Goal: Obtain resource: Download file/media

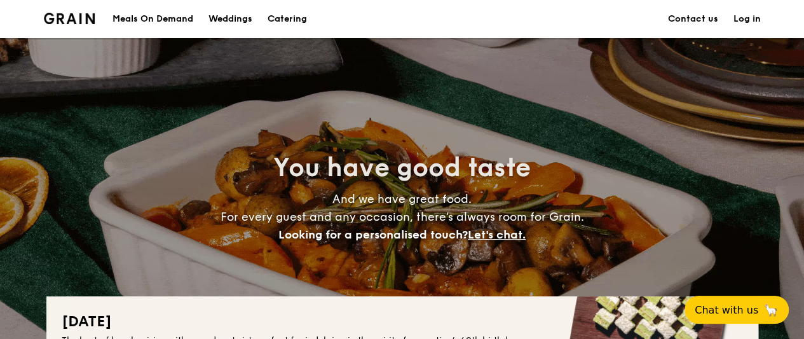
click at [156, 21] on div "Meals On Demand" at bounding box center [153, 19] width 81 height 38
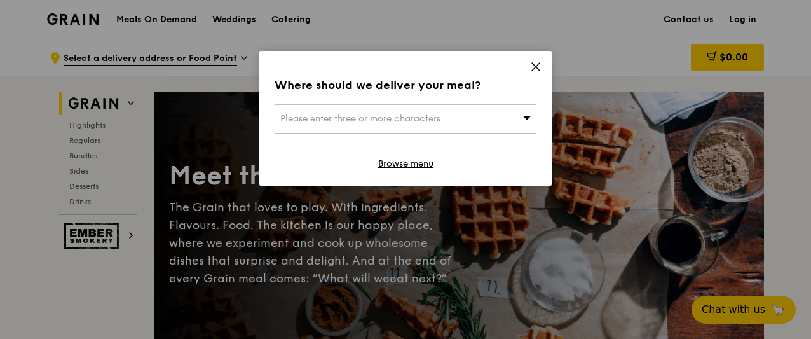
click at [530, 113] on icon at bounding box center [527, 118] width 9 height 10
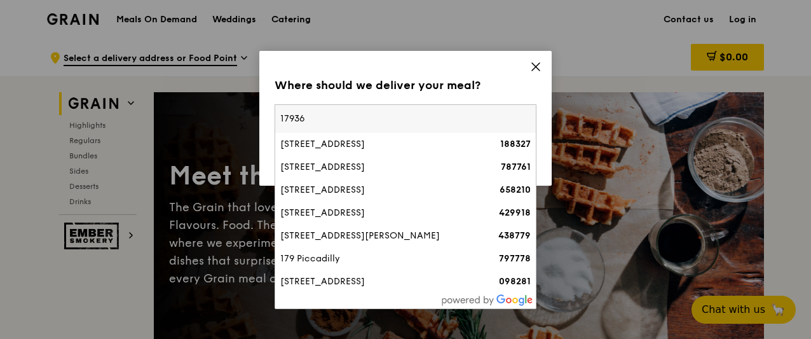
type input "179369"
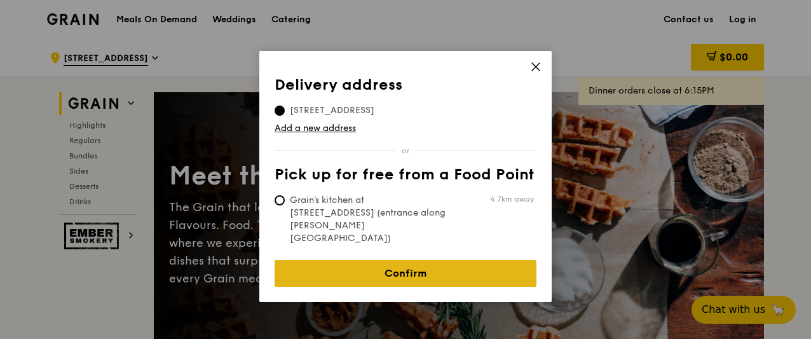
click at [425, 260] on link "Confirm" at bounding box center [406, 273] width 262 height 27
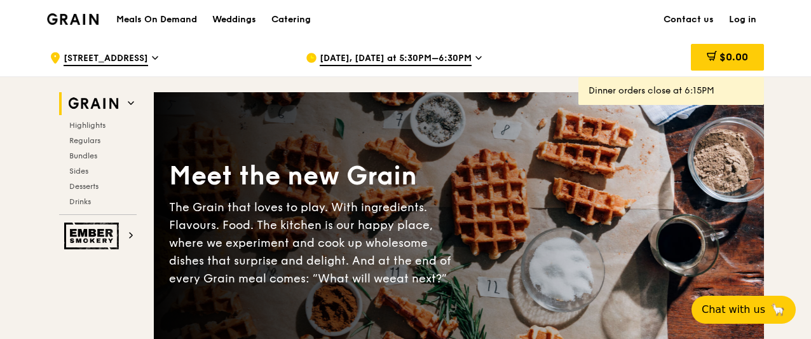
click at [128, 59] on span "[STREET_ADDRESS]" at bounding box center [106, 59] width 85 height 14
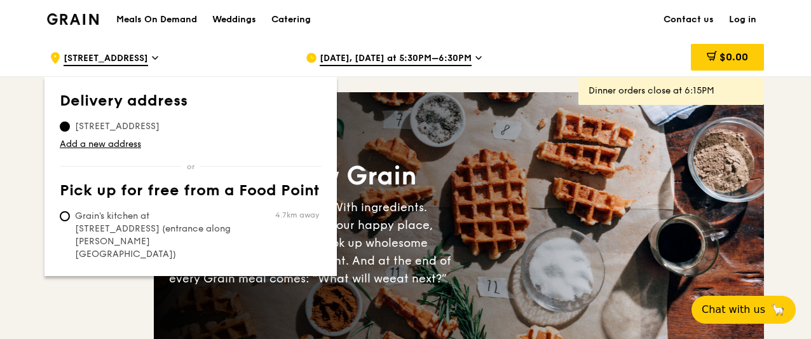
click at [98, 126] on span "[STREET_ADDRESS]" at bounding box center [117, 126] width 115 height 13
click at [70, 126] on input "[STREET_ADDRESS]" at bounding box center [65, 126] width 10 height 10
click at [100, 140] on link "Add a new address" at bounding box center [191, 144] width 262 height 13
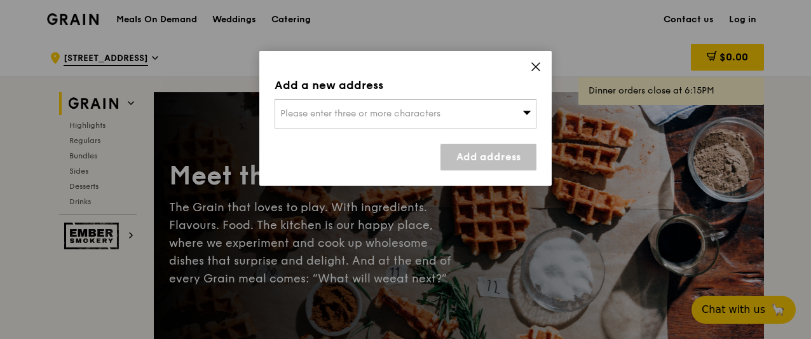
click at [353, 104] on div "Please enter three or more characters" at bounding box center [406, 113] width 262 height 29
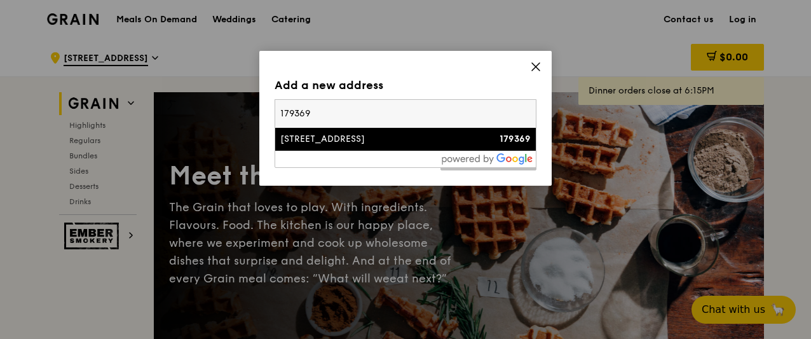
type input "179369"
click at [287, 134] on div "[STREET_ADDRESS]" at bounding box center [374, 139] width 188 height 13
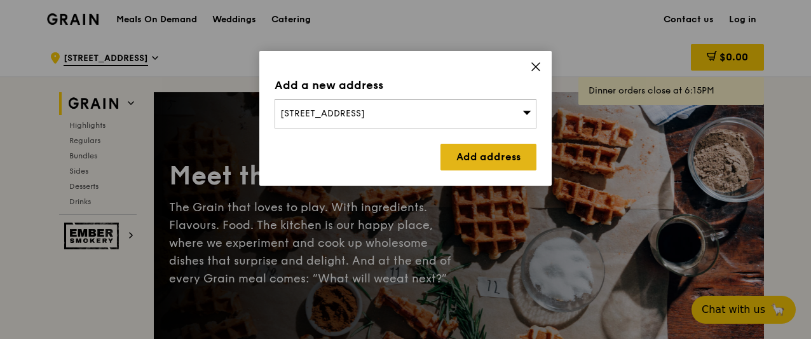
click at [500, 150] on link "Add address" at bounding box center [489, 157] width 96 height 27
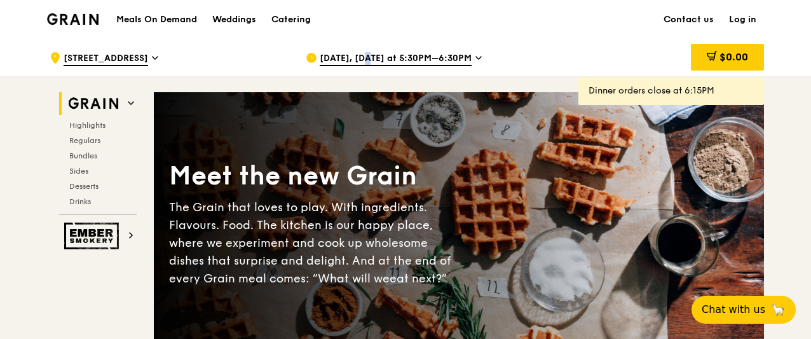
click at [352, 57] on span "[DATE], [DATE] at 5:30PM–6:30PM" at bounding box center [396, 59] width 152 height 14
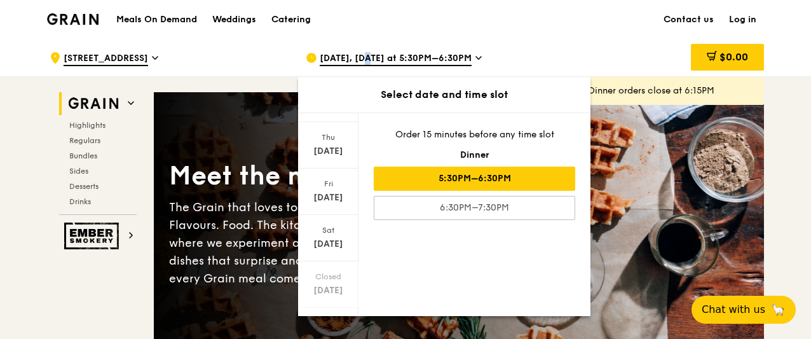
scroll to position [186, 0]
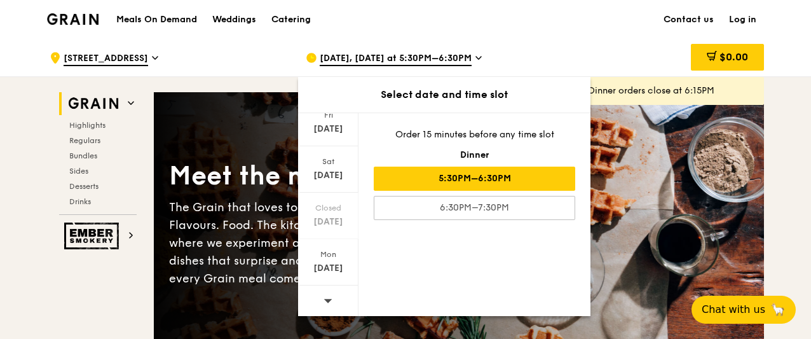
click at [335, 298] on div at bounding box center [328, 302] width 60 height 32
click at [328, 262] on div "[DATE]" at bounding box center [328, 268] width 57 height 13
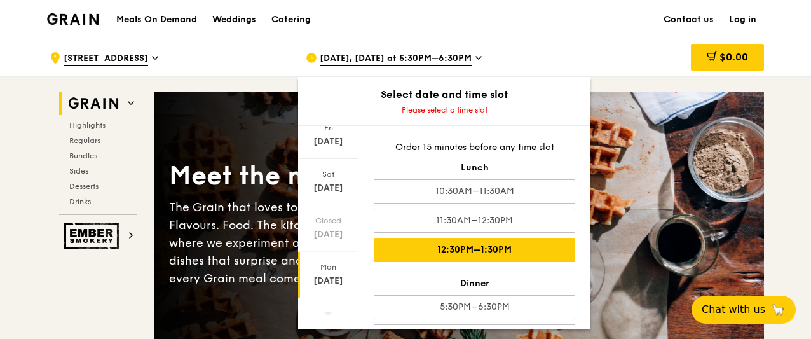
click at [481, 250] on div "12:30PM–1:30PM" at bounding box center [475, 250] width 202 height 24
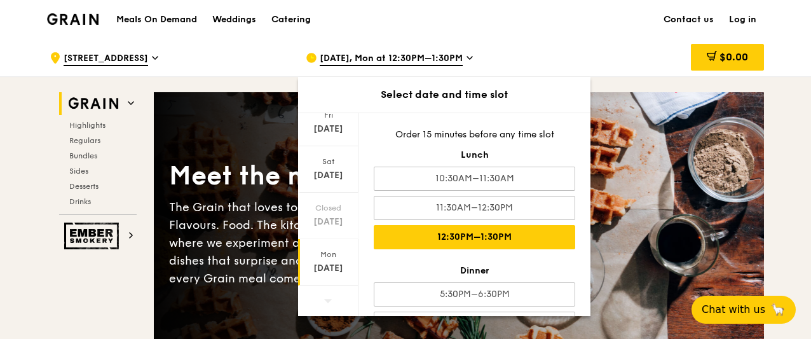
click at [542, 49] on div "[DATE], Mon at 12:30PM–1:30PM" at bounding box center [424, 58] width 236 height 38
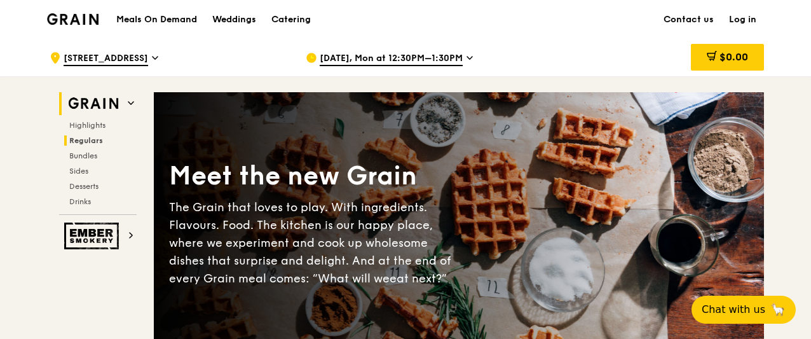
click at [81, 136] on span "Regulars" at bounding box center [86, 140] width 34 height 9
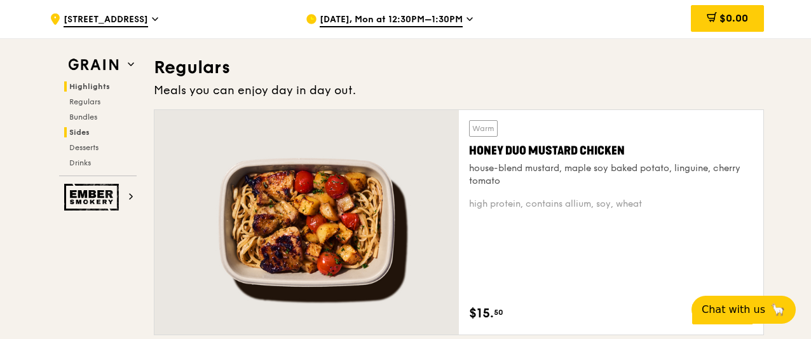
scroll to position [836, 0]
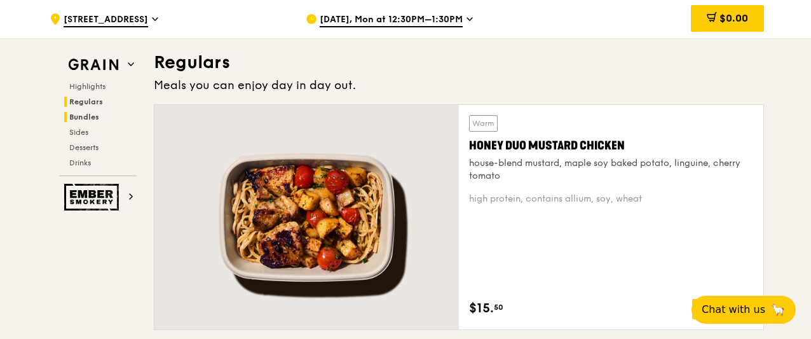
click at [85, 116] on span "Bundles" at bounding box center [84, 117] width 30 height 9
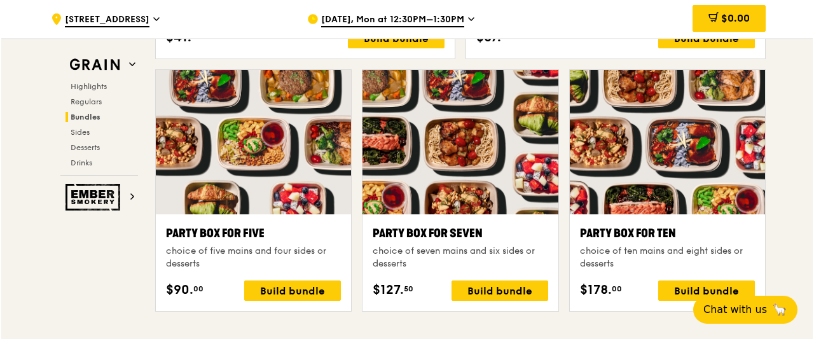
scroll to position [2495, 0]
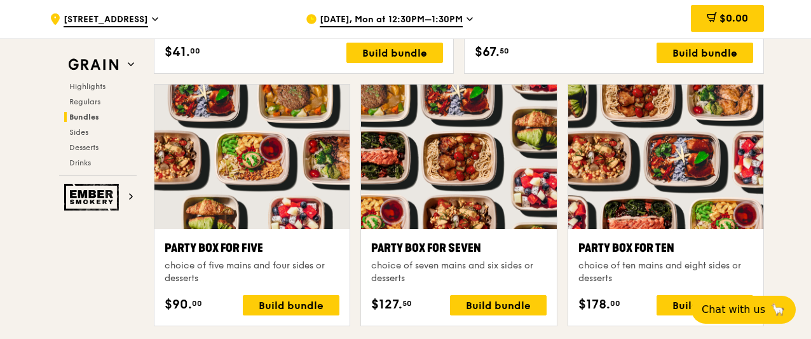
click at [463, 198] on div at bounding box center [458, 157] width 195 height 144
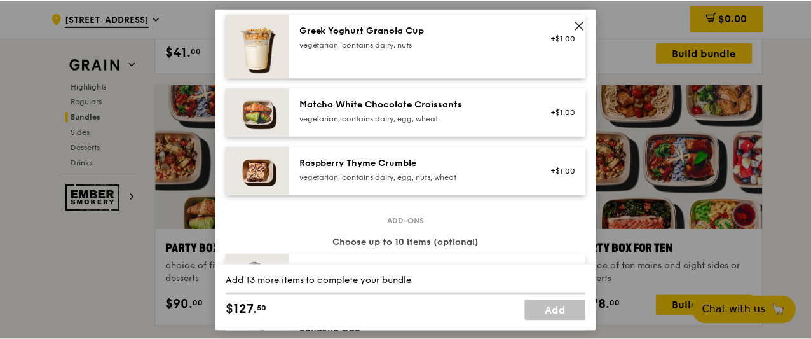
scroll to position [1114, 0]
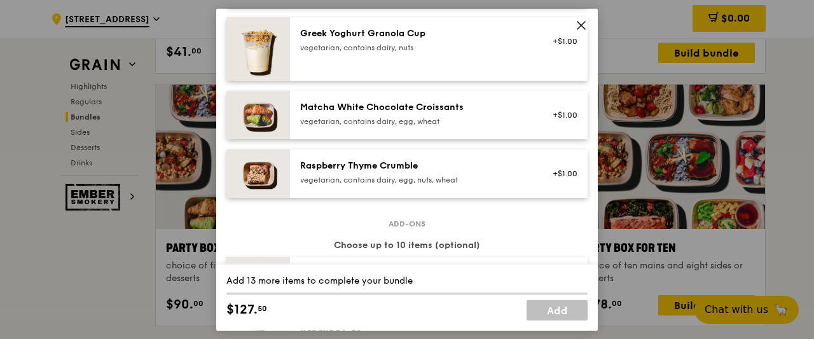
click at [583, 22] on icon at bounding box center [581, 24] width 11 height 11
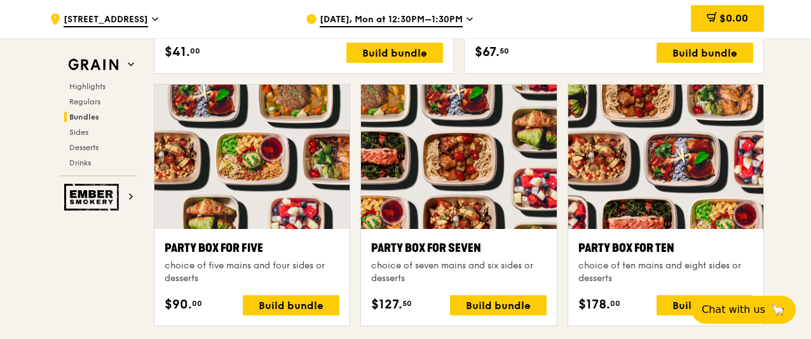
drag, startPoint x: 810, startPoint y: 157, endPoint x: 810, endPoint y: 107, distance: 50.2
click at [810, 107] on div ".cls-1 { fill: none; stroke: #fff; stroke-linecap: round; stroke-linejoin: roun…" at bounding box center [405, 225] width 811 height 5364
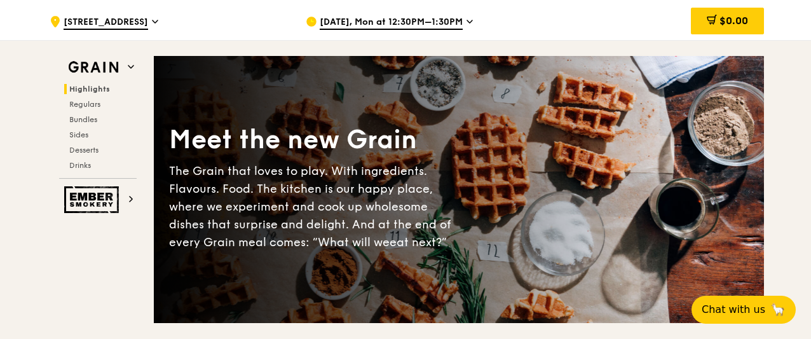
scroll to position [0, 0]
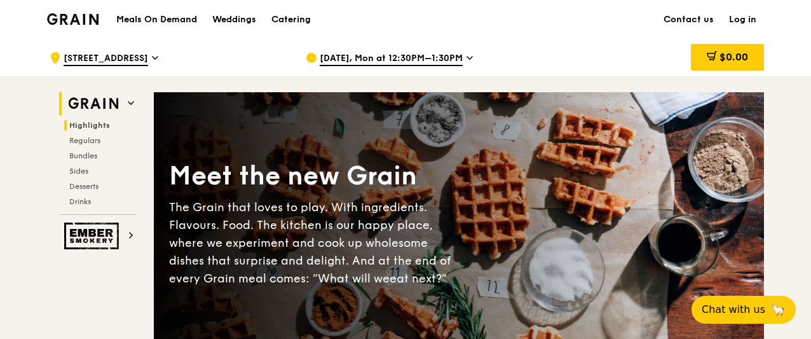
click at [126, 102] on h2 "Grain" at bounding box center [98, 103] width 78 height 23
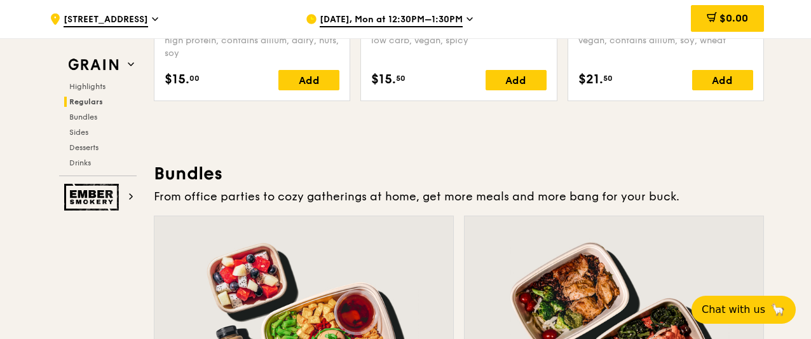
scroll to position [1734, 0]
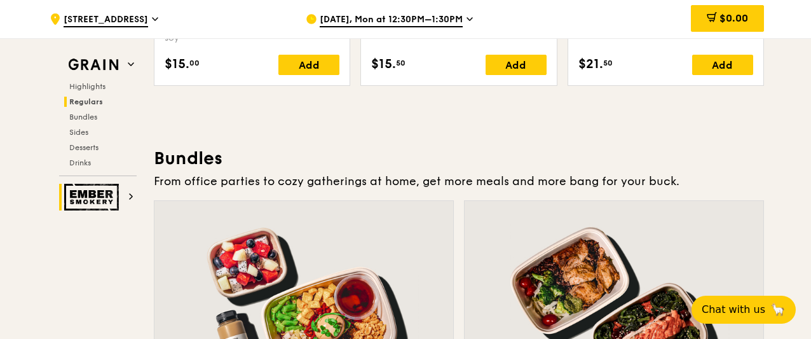
click at [92, 202] on img at bounding box center [93, 197] width 59 height 27
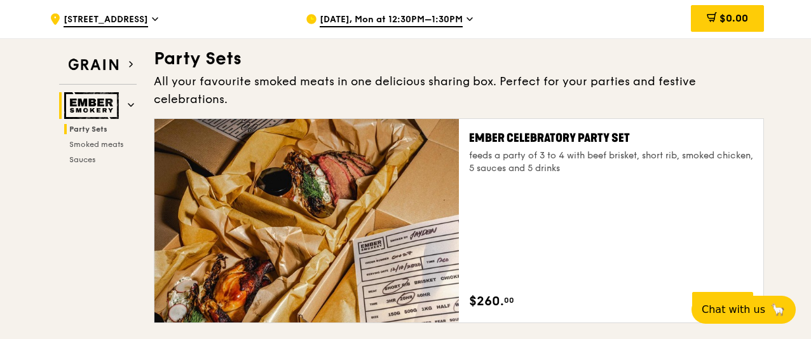
scroll to position [41, 0]
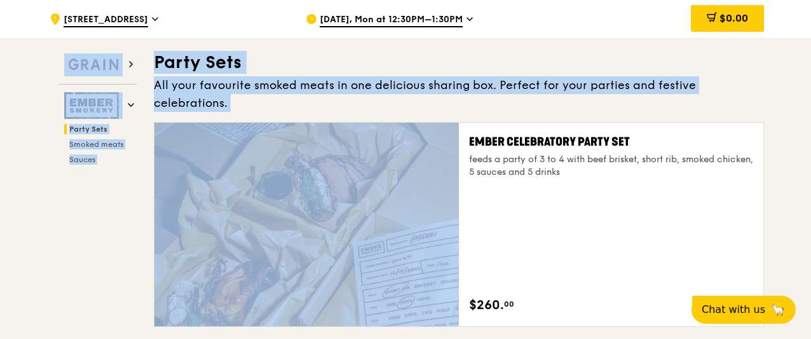
drag, startPoint x: 92, startPoint y: 202, endPoint x: 486, endPoint y: 197, distance: 395.0
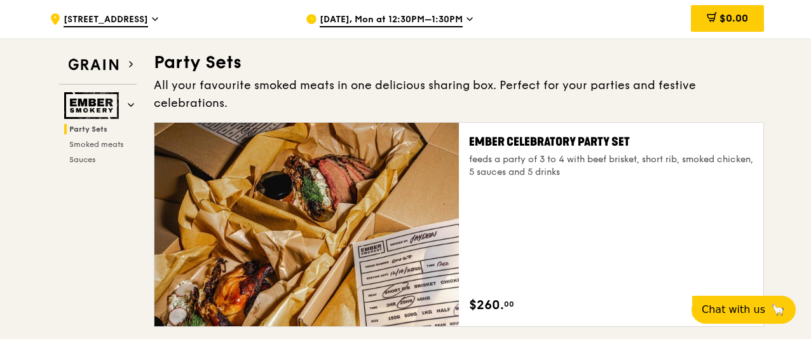
click at [645, 220] on div "Ember Celebratory Party Set feeds a party of 3 to 4 with beef brisket, short ri…" at bounding box center [611, 224] width 284 height 183
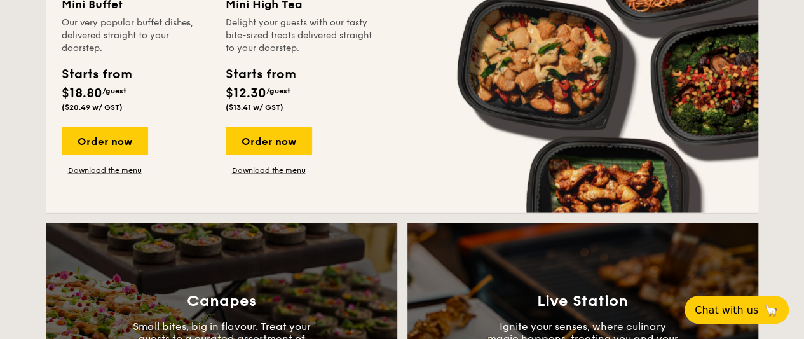
scroll to position [1178, 0]
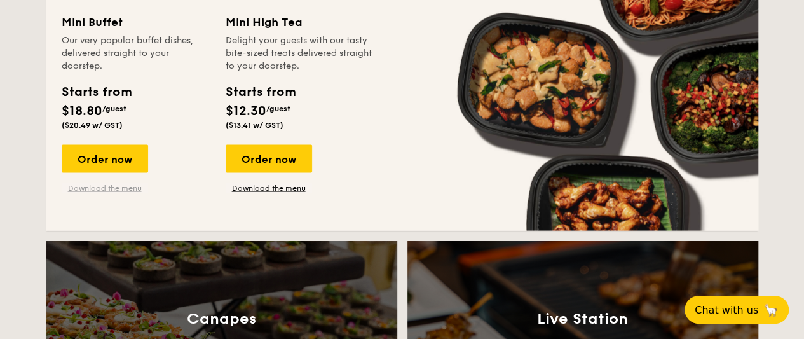
click at [122, 185] on link "Download the menu" at bounding box center [105, 188] width 86 height 10
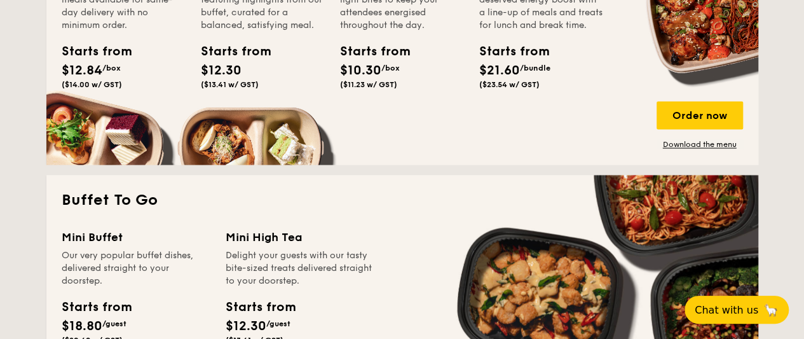
scroll to position [949, 0]
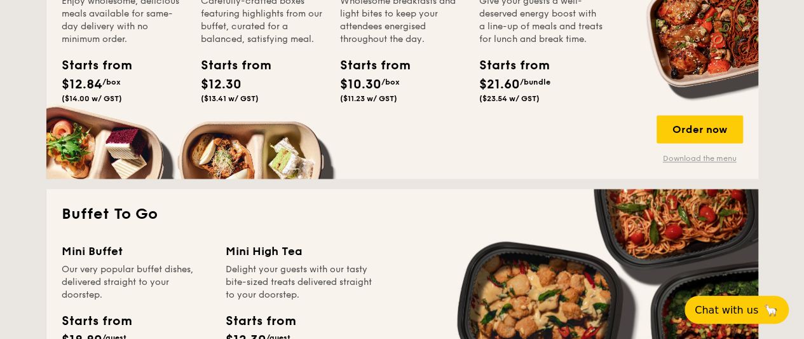
click at [708, 158] on link "Download the menu" at bounding box center [700, 158] width 86 height 10
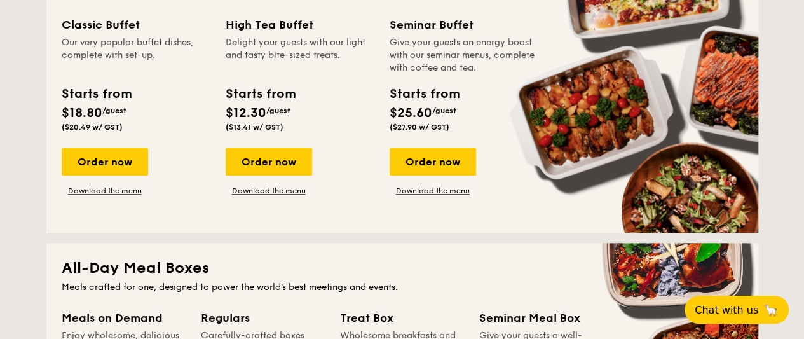
scroll to position [549, 0]
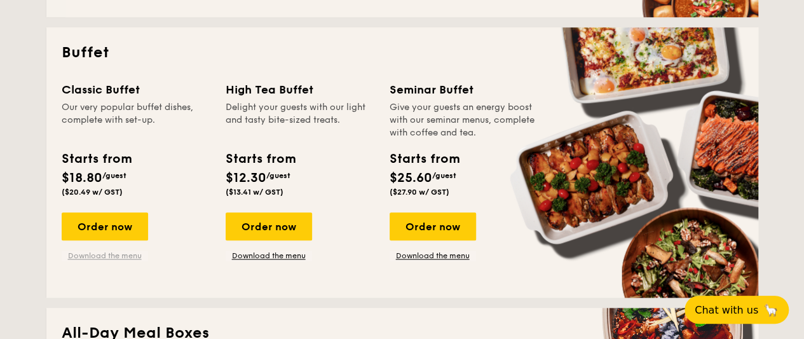
click at [114, 258] on link "Download the menu" at bounding box center [105, 256] width 86 height 10
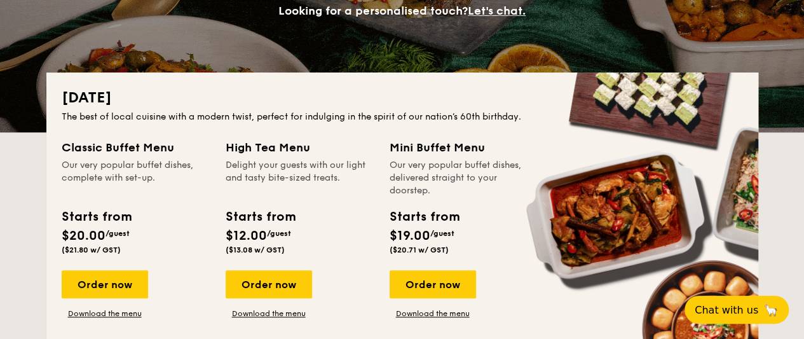
scroll to position [233, 0]
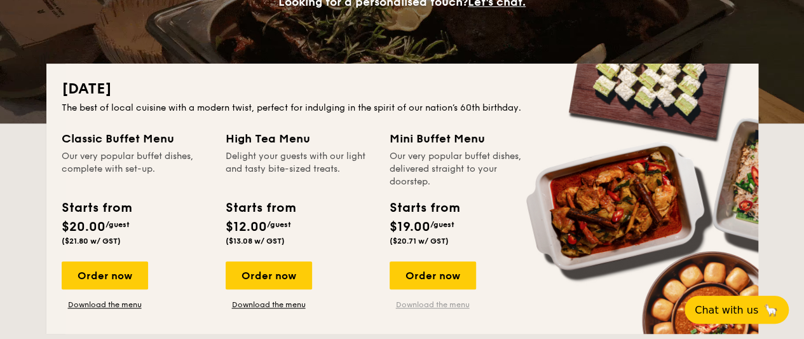
click at [413, 307] on link "Download the menu" at bounding box center [433, 305] width 86 height 10
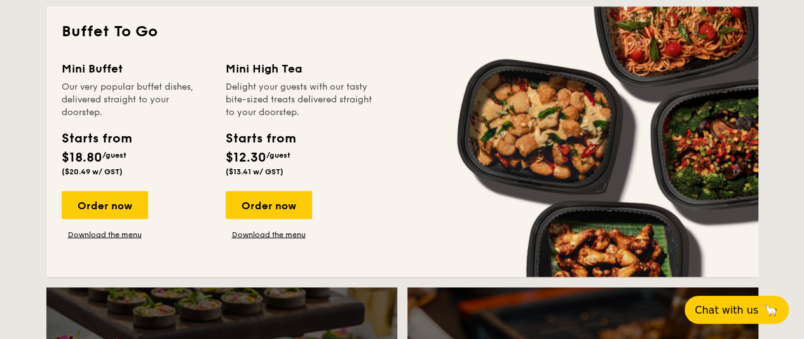
scroll to position [1099, 0]
